Goal: Task Accomplishment & Management: Use online tool/utility

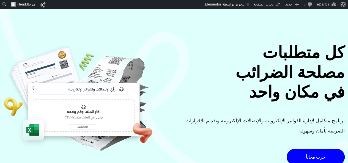
scroll to position [55, 0]
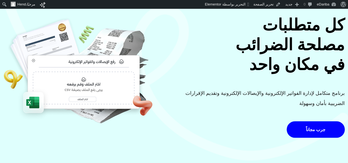
click at [112, 79] on img at bounding box center [78, 71] width 150 height 112
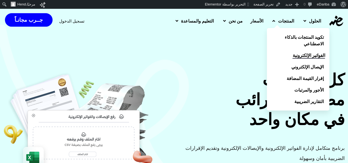
click at [298, 56] on span "الفواتير الإلكترونية" at bounding box center [309, 55] width 32 height 7
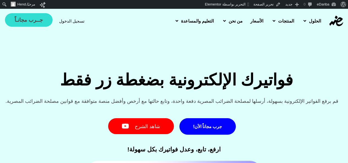
click at [29, 20] on span "جــرب مجانـاً" at bounding box center [29, 19] width 28 height 5
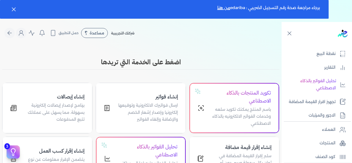
scroll to position [110, 0]
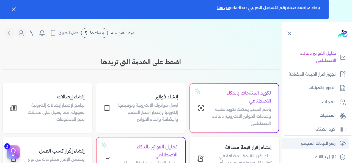
click at [315, 143] on p "رفع البيانات المجمع" at bounding box center [318, 143] width 35 height 7
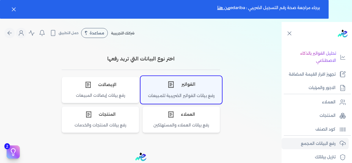
click at [181, 87] on div "الفواتير" at bounding box center [181, 84] width 81 height 17
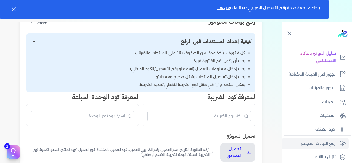
scroll to position [110, 0]
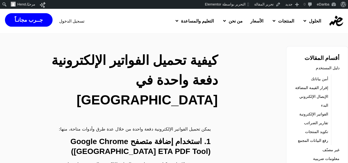
scroll to position [83, 0]
click at [272, 4] on link "تحرير المقالة" at bounding box center [267, 4] width 31 height 9
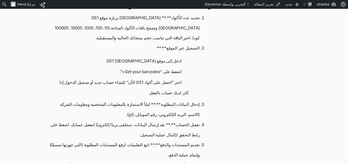
scroll to position [661, 0]
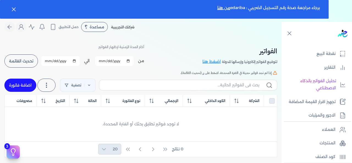
scroll to position [134, 0]
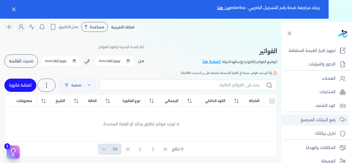
click at [303, 119] on p "رفع البيانات المجمع" at bounding box center [318, 120] width 35 height 7
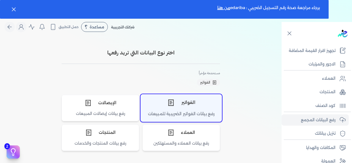
click at [190, 107] on div "الفواتير" at bounding box center [181, 102] width 81 height 17
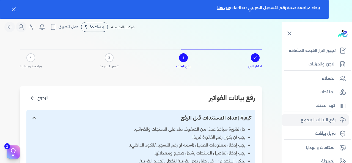
scroll to position [34, 0]
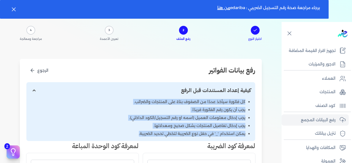
drag, startPoint x: 249, startPoint y: 101, endPoint x: 142, endPoint y: 135, distance: 112.4
click at [142, 135] on ul "كل فاتورة سيأخذ عددًا من الصفوف بناءً على المنتجات والضرائب. يجب أن يكون رقم ال…" at bounding box center [141, 118] width 220 height 38
copy ul "كل فاتورة سيأخذ عددًا من الصفوف بناءً على المنتجات والضرائب. يجب أن يكون رقم ال…"
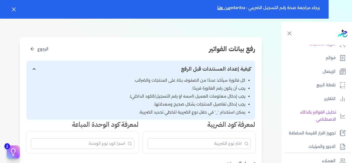
scroll to position [0, 0]
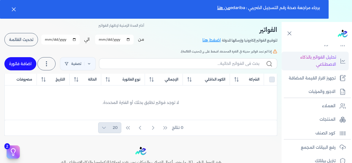
scroll to position [51, 0]
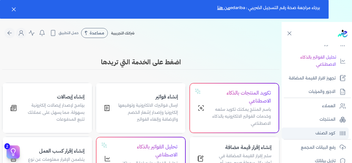
scroll to position [134, 0]
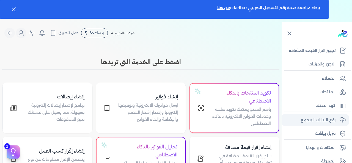
click at [315, 122] on p "رفع البيانات المجمع" at bounding box center [318, 120] width 35 height 7
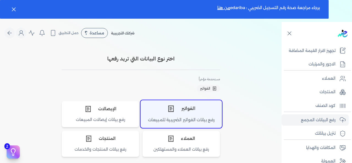
click at [188, 116] on div "الفواتير" at bounding box center [181, 108] width 81 height 17
